Goal: Task Accomplishment & Management: Manage account settings

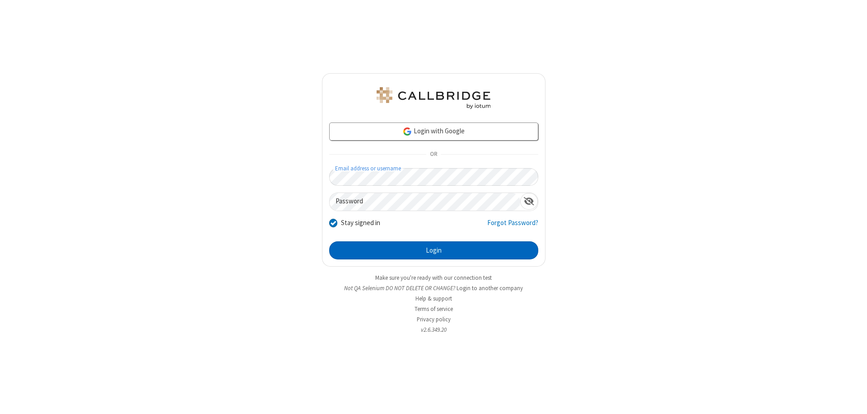
click at [434, 250] on button "Login" at bounding box center [433, 250] width 209 height 18
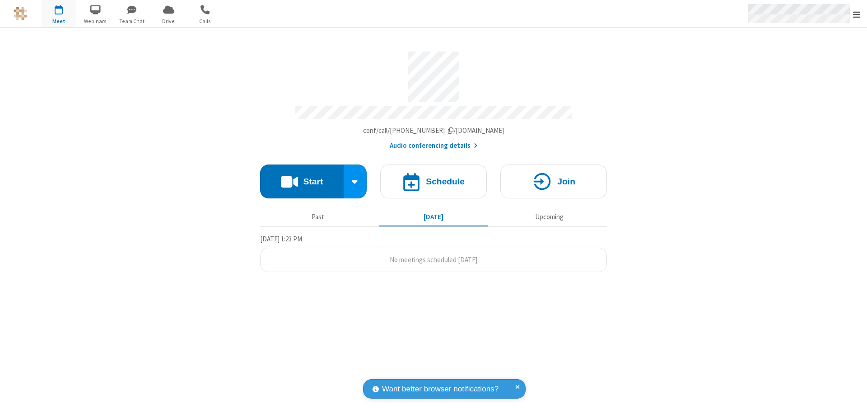
click at [857, 14] on span "Open menu" at bounding box center [856, 14] width 7 height 9
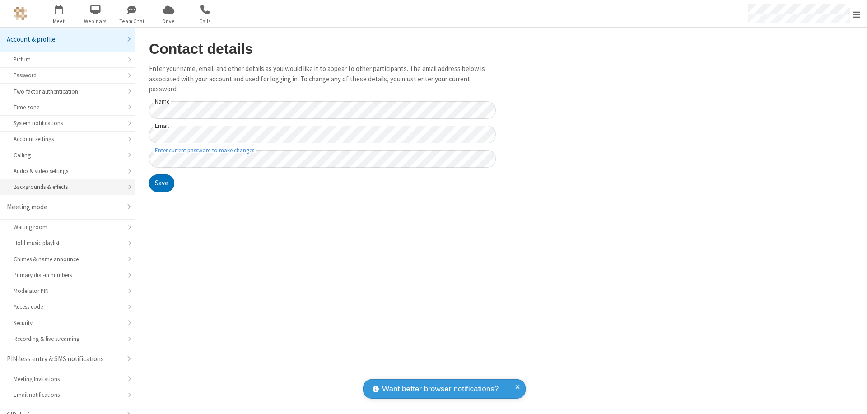
click at [64, 182] on div "Backgrounds & effects" at bounding box center [68, 186] width 108 height 9
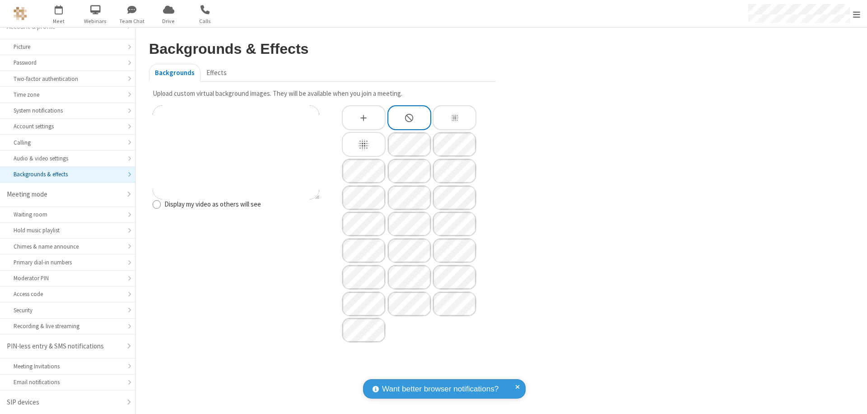
type input "C:\fakepath\virtual_background_test.jpg"
